Goal: Information Seeking & Learning: Learn about a topic

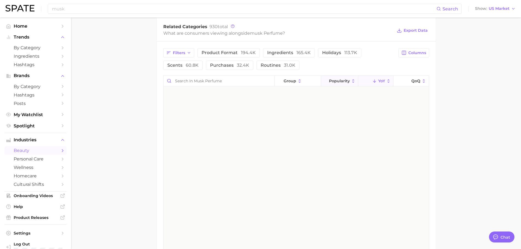
scroll to position [2388, 0]
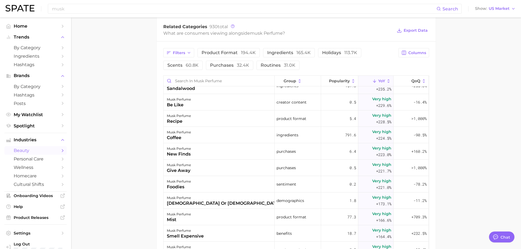
click at [445, 91] on main "1. fragrance 2. personal fragrance 3. perfume products 4. musk perfume Overview…" at bounding box center [296, 54] width 450 height 607
click at [128, 162] on main "1. fragrance 2. personal fragrance 3. perfume products 4. musk perfume Overview…" at bounding box center [296, 54] width 450 height 607
click at [289, 83] on button "group" at bounding box center [298, 81] width 46 height 11
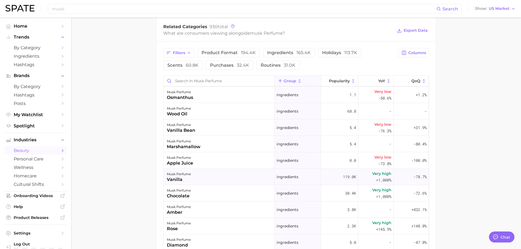
scroll to position [6754, 0]
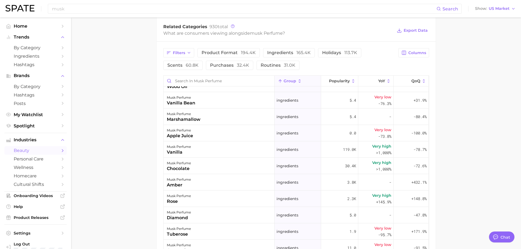
click at [494, 123] on main "1. fragrance 2. personal fragrance 3. perfume products 4. musk perfume Overview…" at bounding box center [296, 54] width 450 height 607
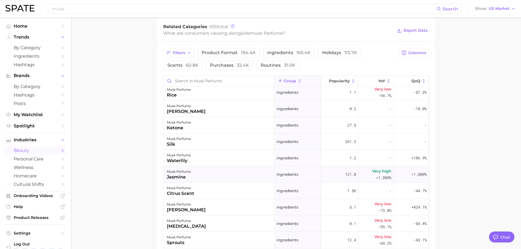
scroll to position [7246, 0]
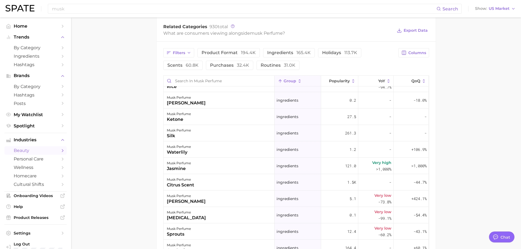
click at [492, 124] on main "1. fragrance 2. personal fragrance 3. perfume products 4. musk perfume Overview…" at bounding box center [296, 54] width 450 height 607
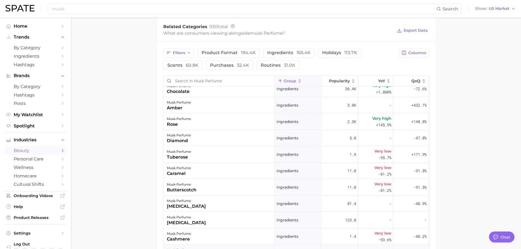
scroll to position [6781, 0]
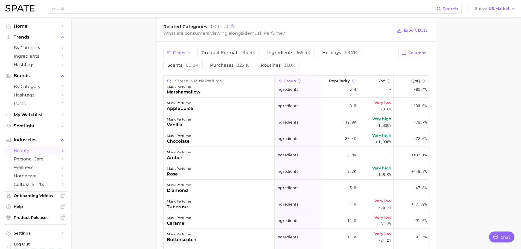
click at [491, 159] on main "1. fragrance 2. personal fragrance 3. perfume products 4. musk perfume Overview…" at bounding box center [296, 54] width 450 height 607
click at [145, 181] on main "1. fragrance 2. personal fragrance 3. perfume products 4. musk perfume Overview…" at bounding box center [296, 54] width 450 height 607
click at [136, 198] on main "1. fragrance 2. personal fragrance 3. perfume products 4. musk perfume Overview…" at bounding box center [296, 54] width 450 height 607
click at [137, 197] on main "1. fragrance 2. personal fragrance 3. perfume products 4. musk perfume Overview…" at bounding box center [296, 54] width 450 height 607
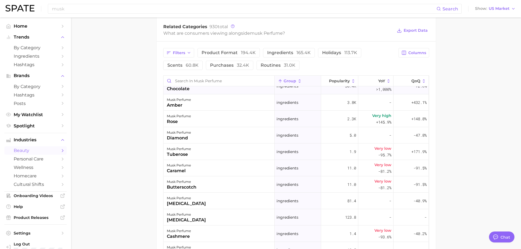
scroll to position [6836, 0]
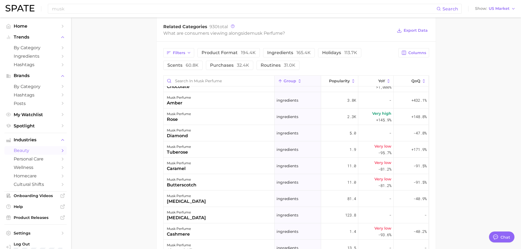
click at [129, 156] on main "1. fragrance 2. personal fragrance 3. perfume products 4. musk perfume Overview…" at bounding box center [296, 54] width 450 height 607
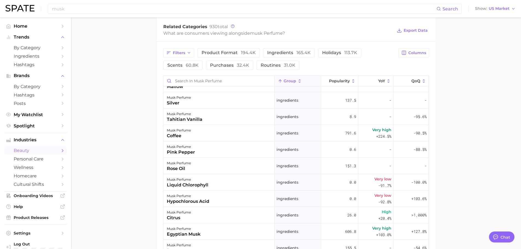
scroll to position [7464, 0]
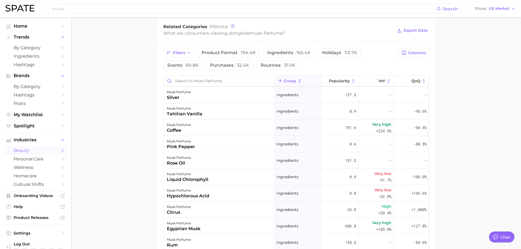
click at [141, 156] on main "1. fragrance 2. personal fragrance 3. perfume products 4. musk perfume Overview…" at bounding box center [296, 54] width 450 height 607
click at [141, 198] on main "1. fragrance 2. personal fragrance 3. perfume products 4. musk perfume Overview…" at bounding box center [296, 54] width 450 height 607
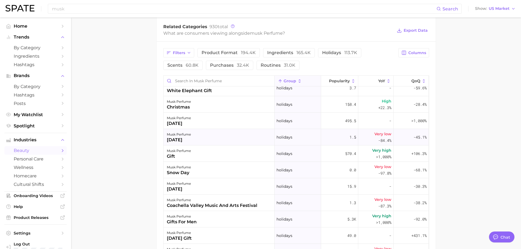
scroll to position [5660, 0]
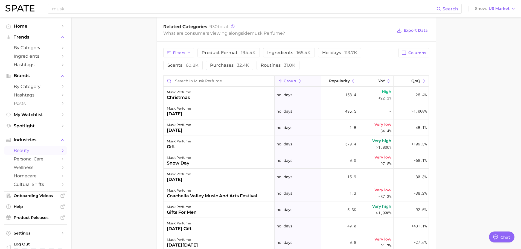
click at [121, 166] on main "1. fragrance 2. personal fragrance 3. perfume products 4. musk perfume Overview…" at bounding box center [296, 54] width 450 height 607
